Goal: Transaction & Acquisition: Purchase product/service

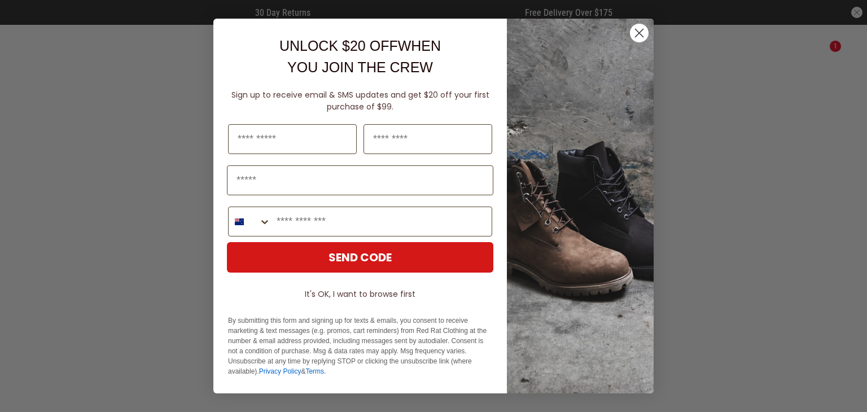
click at [640, 28] on circle "Close dialog" at bounding box center [639, 33] width 19 height 19
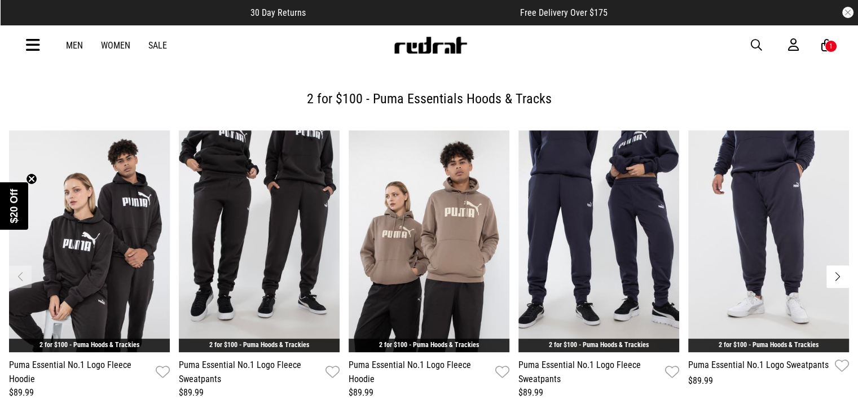
scroll to position [395, 0]
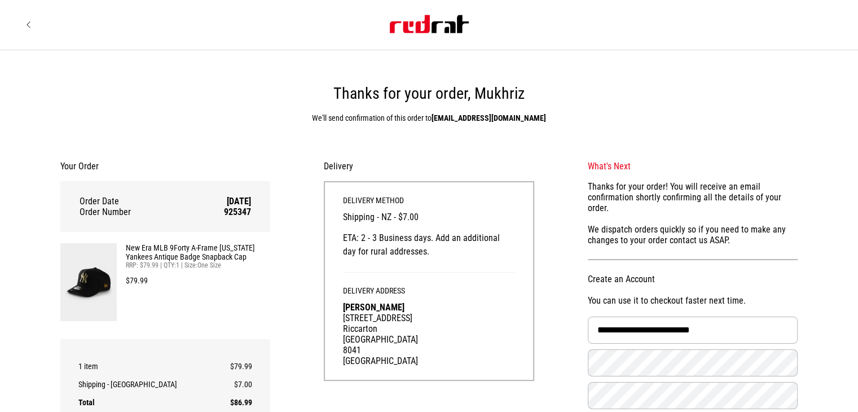
click at [27, 29] on icon "Site" at bounding box center [29, 24] width 5 height 9
drag, startPoint x: 29, startPoint y: 22, endPoint x: 23, endPoint y: 9, distance: 14.6
click at [29, 21] on icon "Site" at bounding box center [29, 24] width 5 height 9
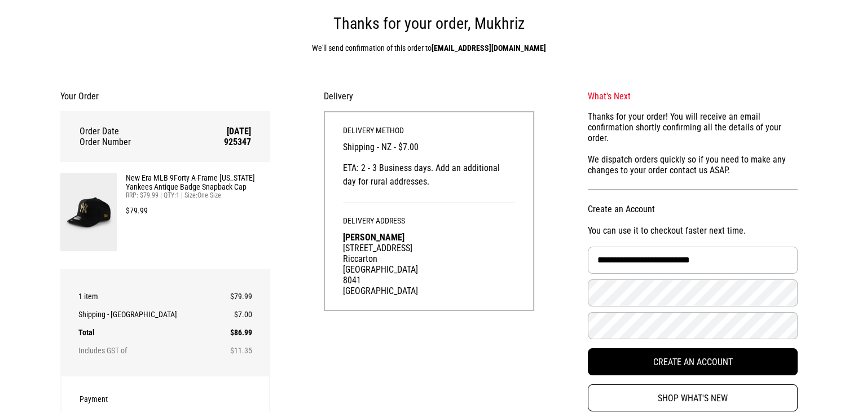
scroll to position [113, 0]
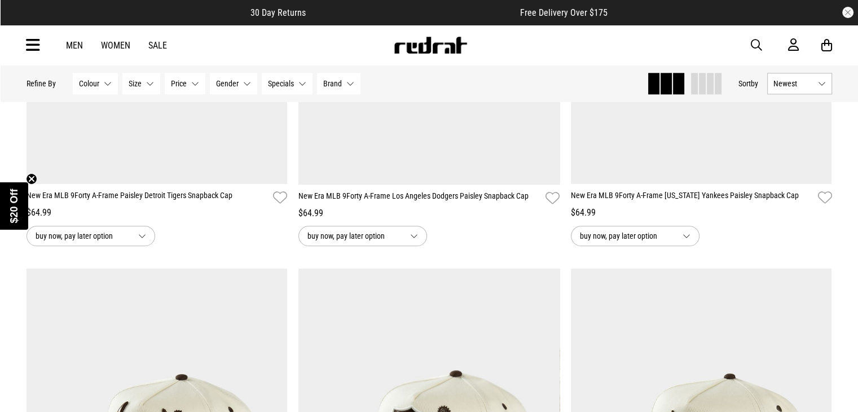
scroll to position [1298, 0]
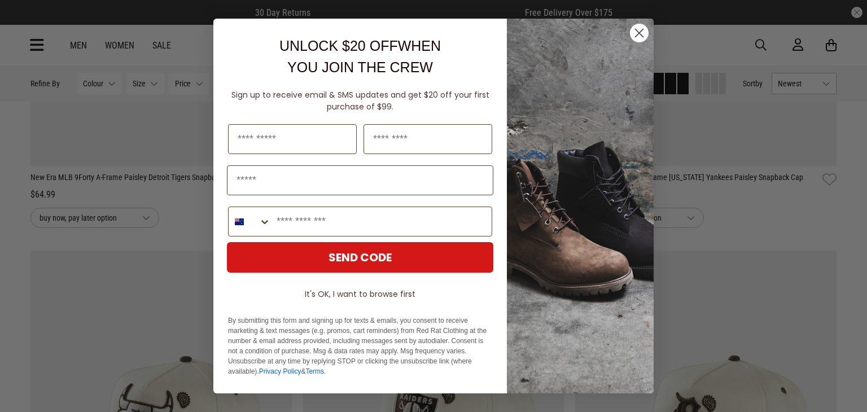
click at [640, 29] on circle "Close dialog" at bounding box center [639, 33] width 19 height 19
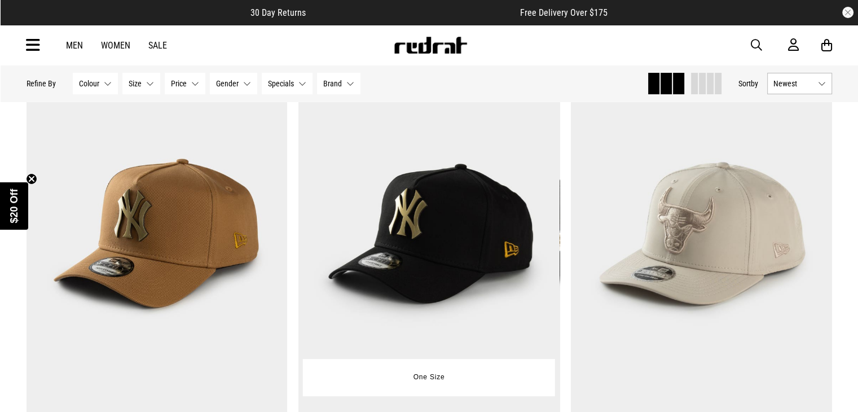
scroll to position [147, 0]
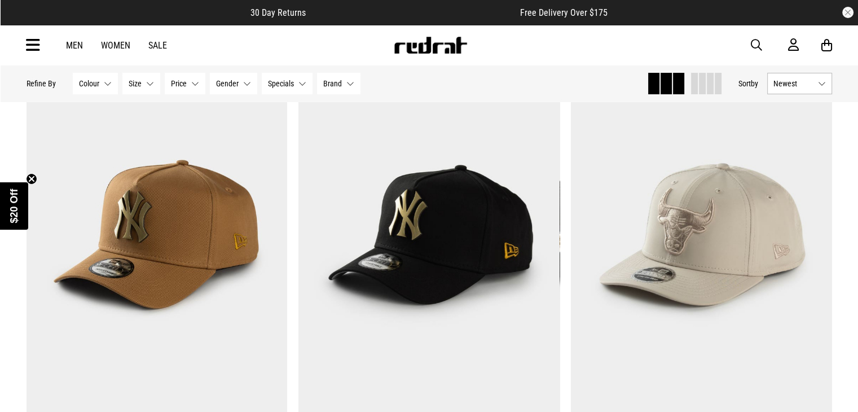
click at [478, 89] on div "Hide Refine s Refine By Filters Colour None selected Colour 0 Selected Clear Be…" at bounding box center [333, 83] width 612 height 25
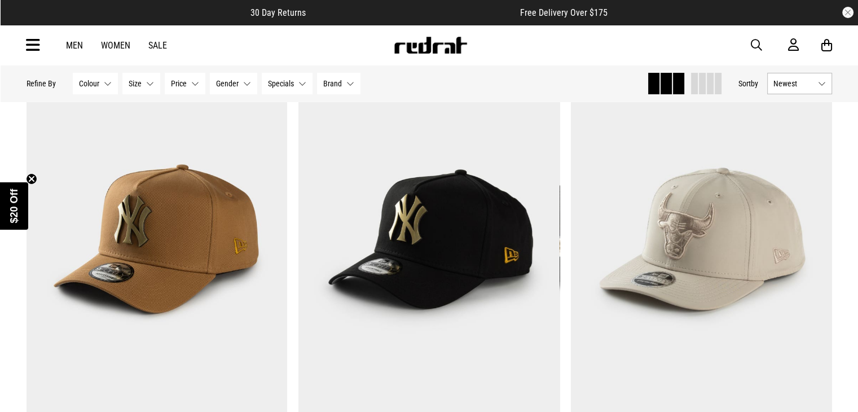
scroll to position [146, 0]
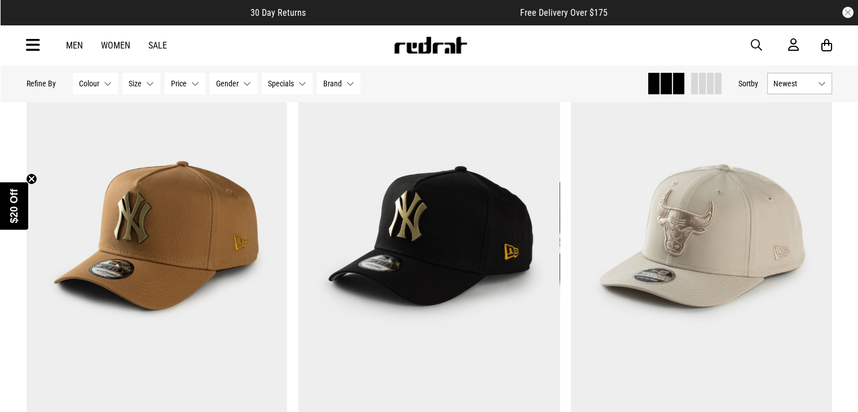
click at [476, 83] on div "Hide Refine s Refine By Filters Colour None selected Colour 0 Selected Clear Be…" at bounding box center [333, 83] width 612 height 25
click at [468, 77] on div "Hide Refine s Refine By Filters Colour None selected Colour 0 Selected Clear Be…" at bounding box center [333, 83] width 612 height 25
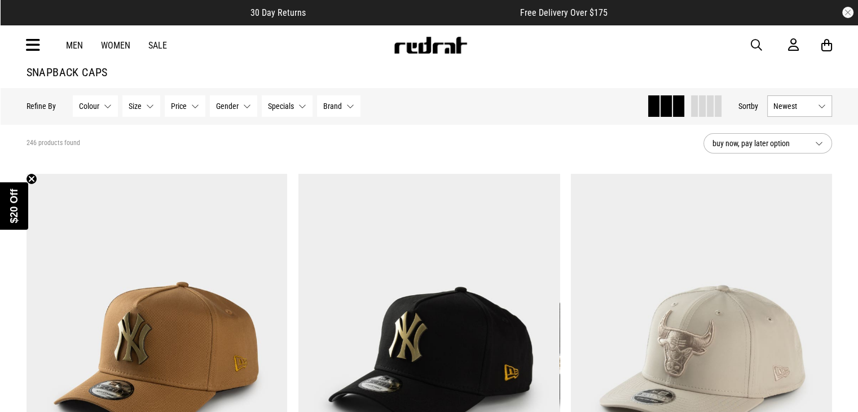
scroll to position [0, 0]
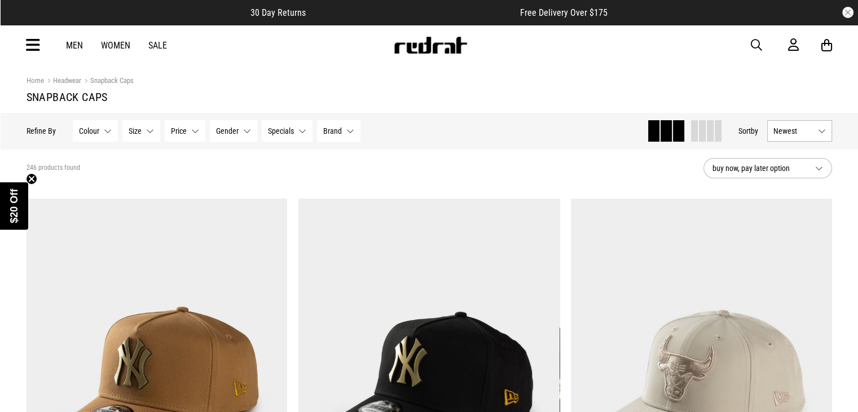
click at [420, 98] on h1 "Snapback Caps" at bounding box center [430, 97] width 806 height 14
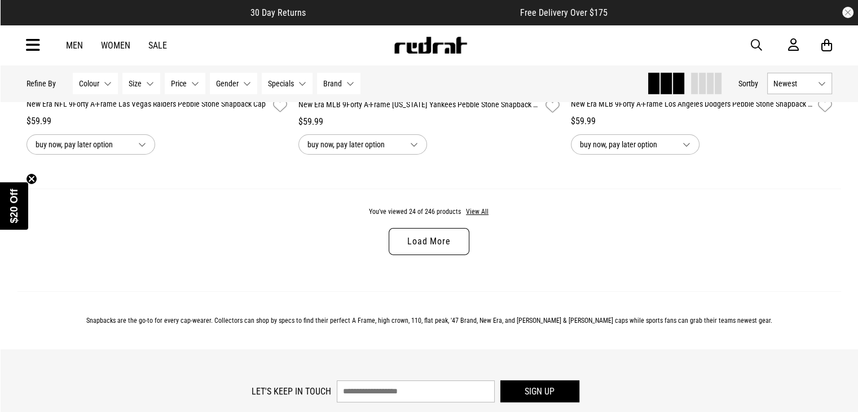
scroll to position [3621, 0]
click at [428, 244] on link "Load More" at bounding box center [429, 240] width 80 height 27
click at [428, 244] on div "You've viewed 24 of 246 products View All Load More" at bounding box center [429, 238] width 824 height 103
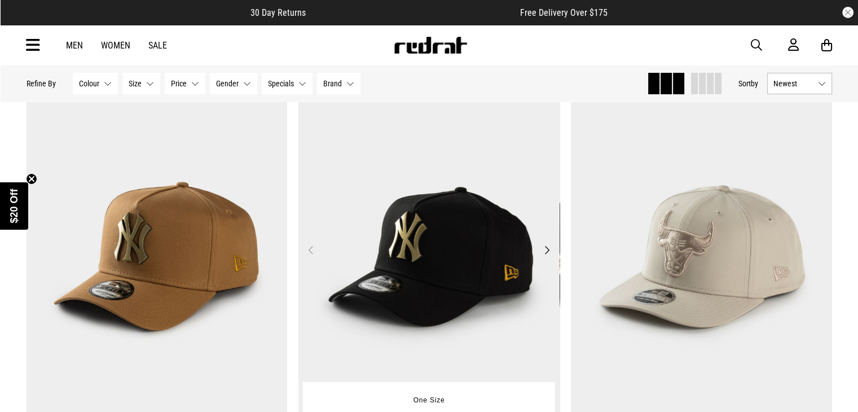
scroll to position [129, 0]
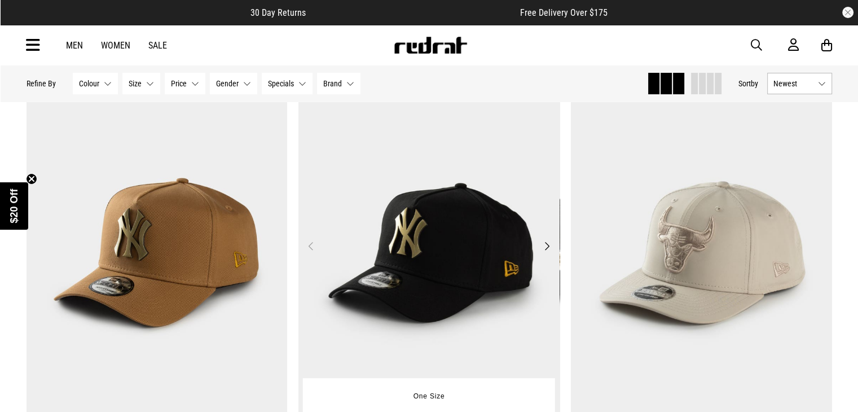
click at [489, 239] on img at bounding box center [428, 253] width 261 height 366
